Goal: Information Seeking & Learning: Learn about a topic

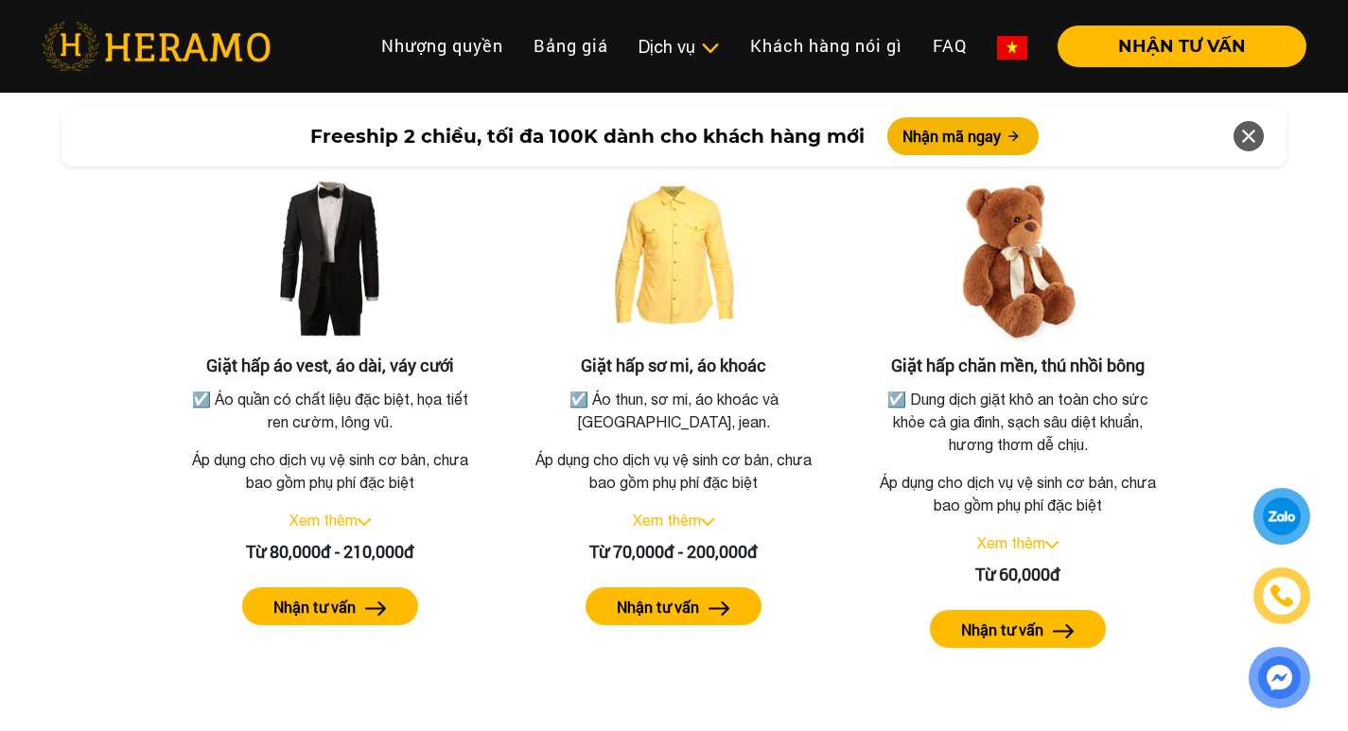
scroll to position [3501, 0]
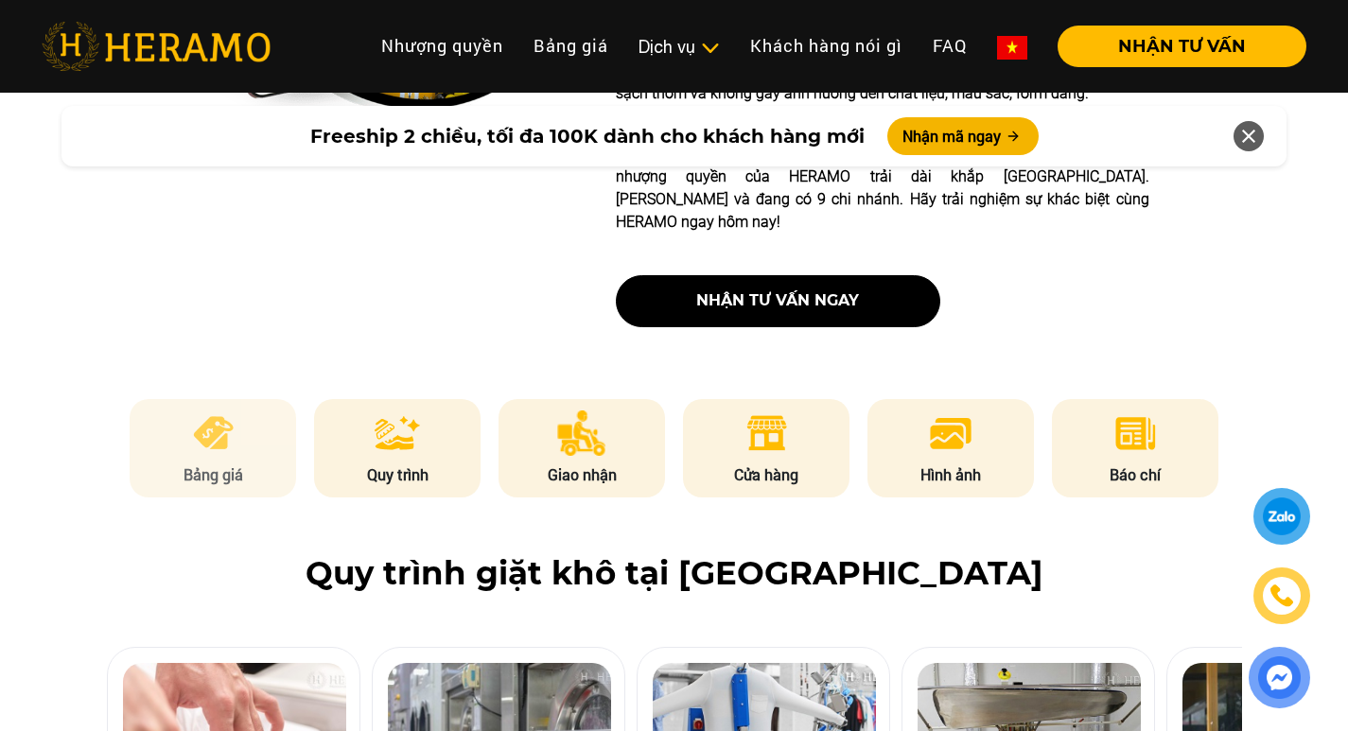
click at [216, 411] on img at bounding box center [213, 433] width 46 height 45
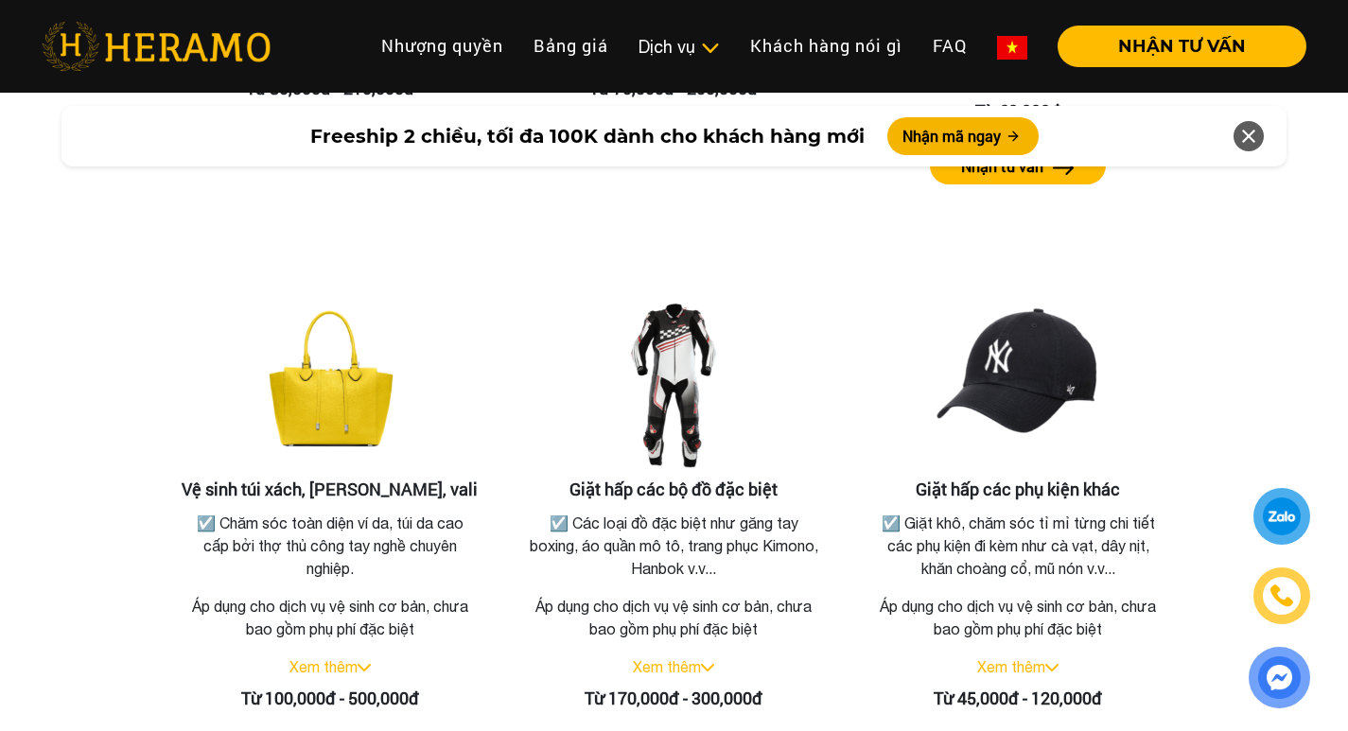
scroll to position [3963, 0]
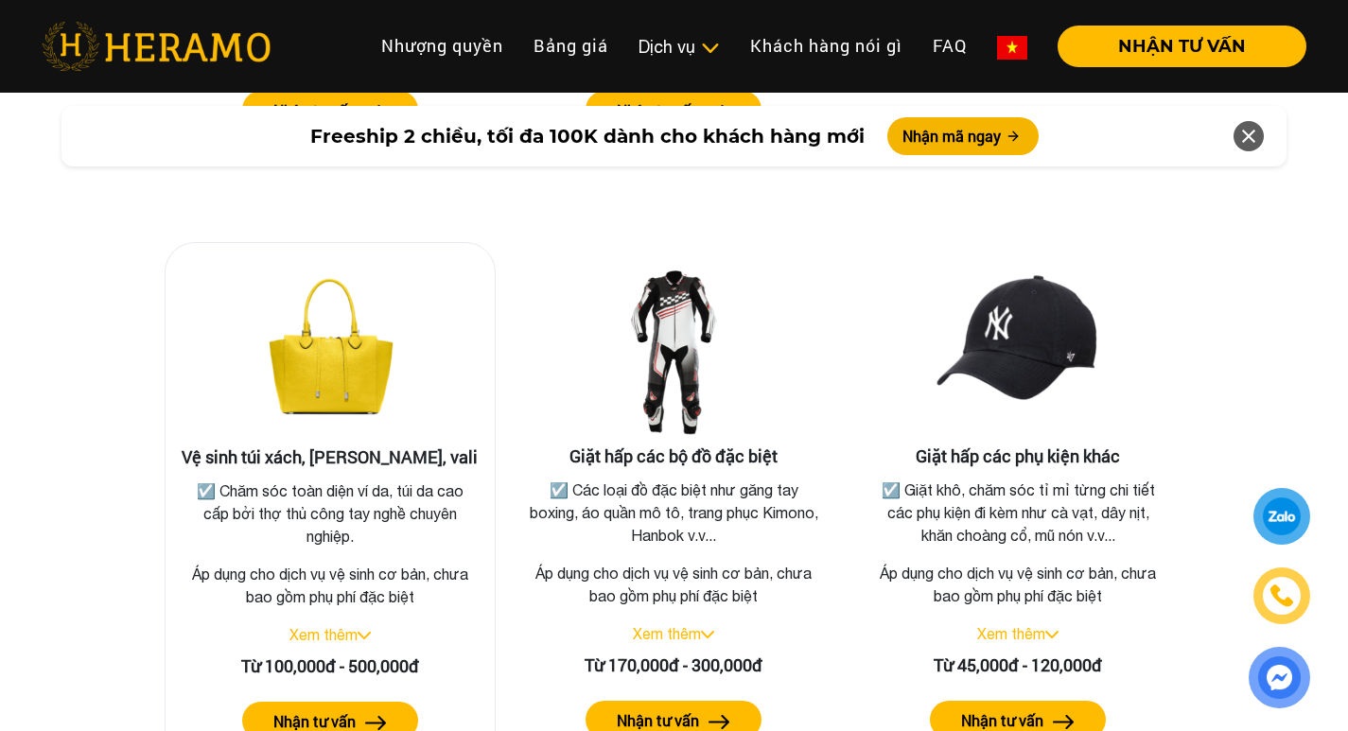
click at [312, 626] on link "Xem thêm" at bounding box center [324, 634] width 68 height 17
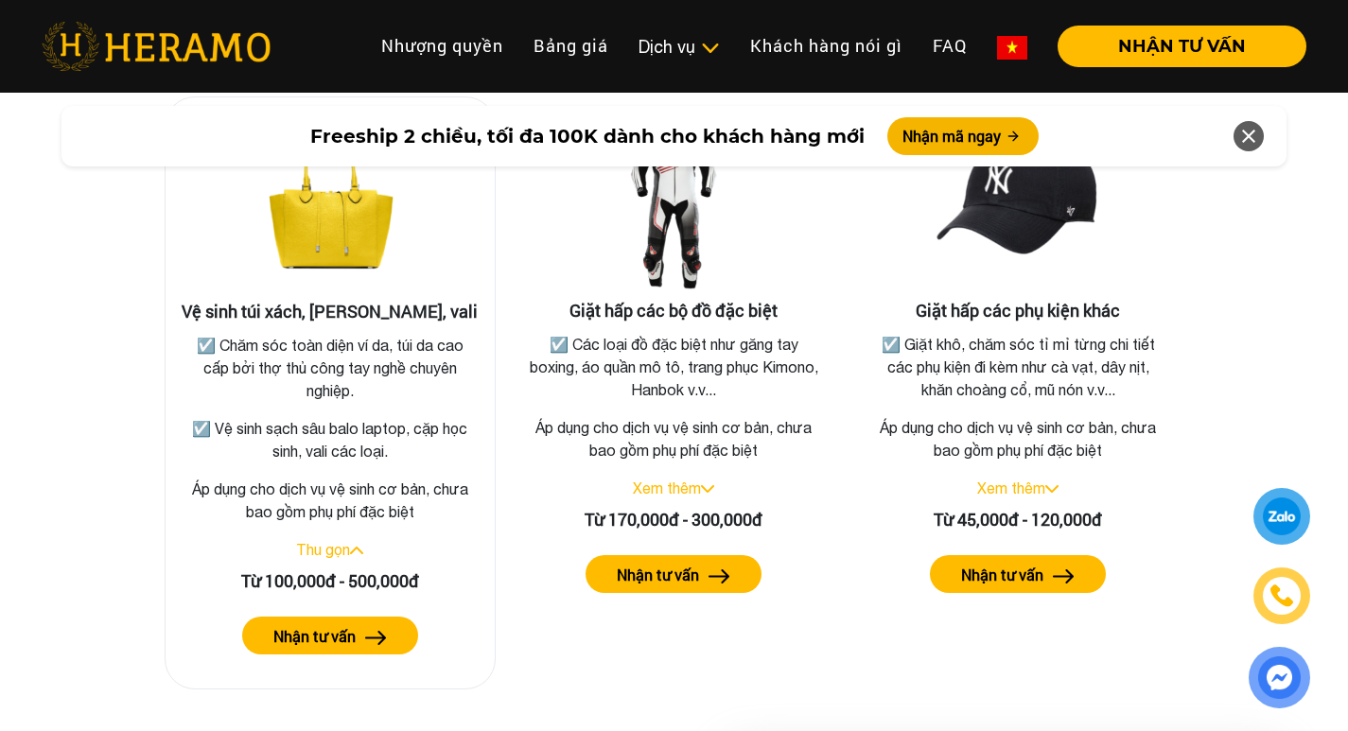
scroll to position [4152, 0]
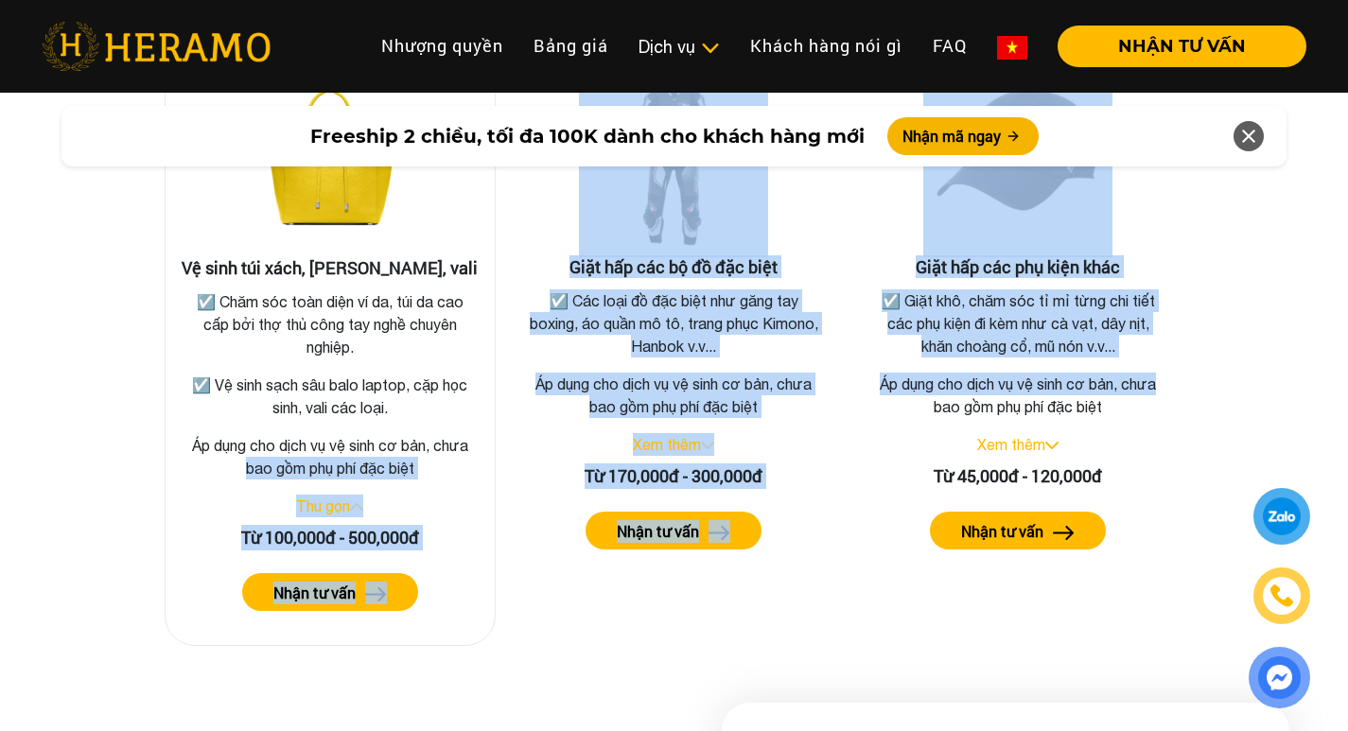
drag, startPoint x: 1196, startPoint y: 365, endPoint x: 199, endPoint y: 463, distance: 1002.1
click at [121, 456] on div "Giặt hấp áo vest, áo dài, váy cưới ☑️ Áo quần có chất liệu đặc biệt, họa tiết r…" at bounding box center [674, 27] width 1107 height 1237
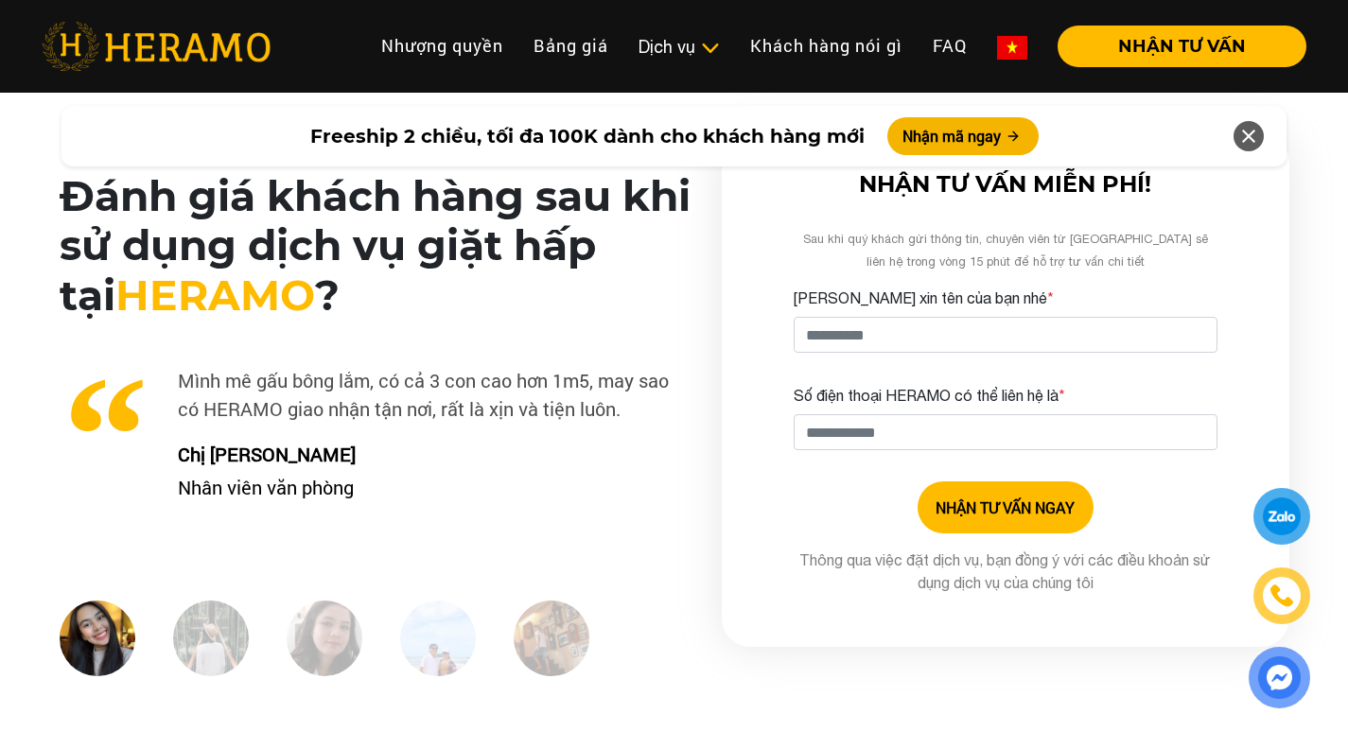
scroll to position [4719, 0]
